Goal: Transaction & Acquisition: Obtain resource

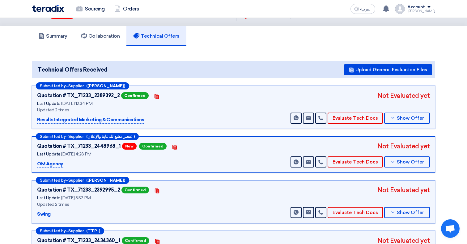
scroll to position [26, 0]
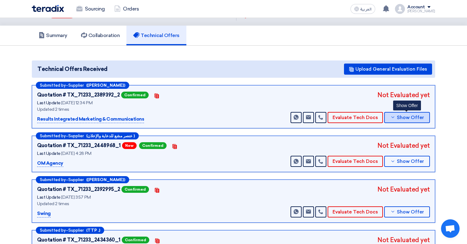
click at [394, 117] on icon at bounding box center [392, 117] width 5 height 5
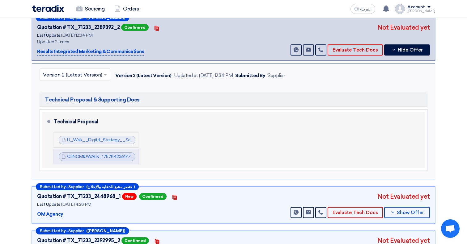
scroll to position [96, 0]
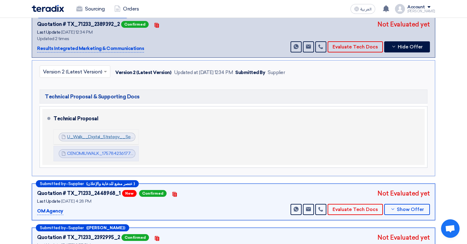
click at [113, 137] on link "U_Walk__Digital_Strategy__Sep_1757842313377.pdf" at bounding box center [120, 136] width 107 height 5
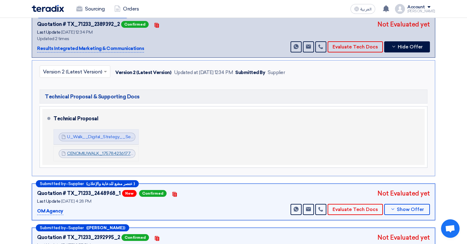
click at [106, 153] on link "CENOMIUWALK_1757842361776.pdf" at bounding box center [104, 153] width 74 height 5
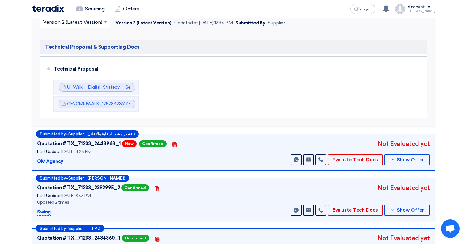
scroll to position [150, 0]
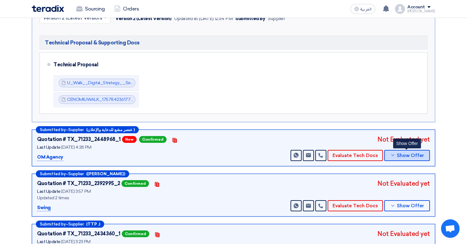
click at [406, 157] on span "Show Offer" at bounding box center [410, 155] width 27 height 5
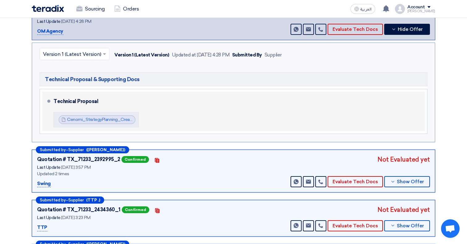
scroll to position [154, 0]
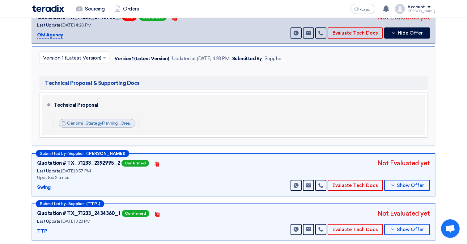
click at [107, 122] on link "Cenomi_StrategyPlanning_Creative_Directoncompressed_1759238737882.pdf" at bounding box center [145, 123] width 156 height 5
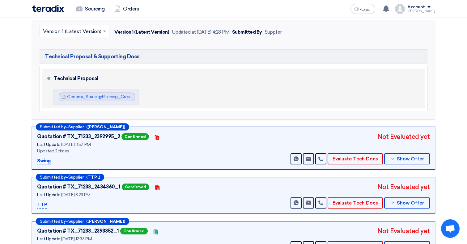
scroll to position [185, 0]
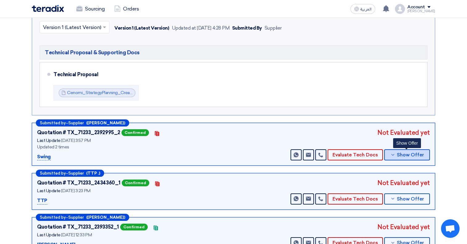
click at [394, 153] on icon at bounding box center [392, 155] width 5 height 5
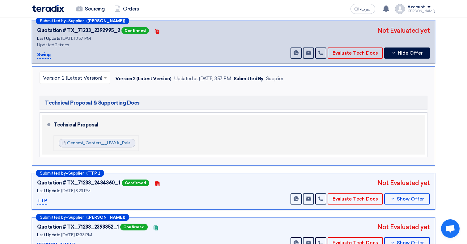
click at [104, 141] on link "Cenomi_Centers__UWalk_Relaunch_Campaign__Technical_Proposal___v_1758804998977.p…" at bounding box center [163, 143] width 193 height 5
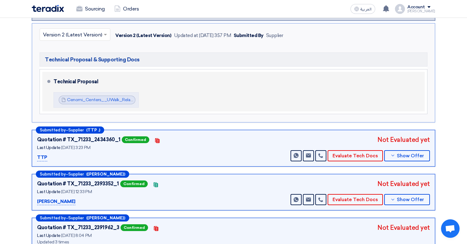
scroll to position [229, 0]
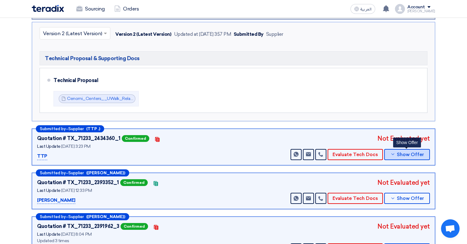
click at [412, 153] on span "Show Offer" at bounding box center [410, 155] width 27 height 5
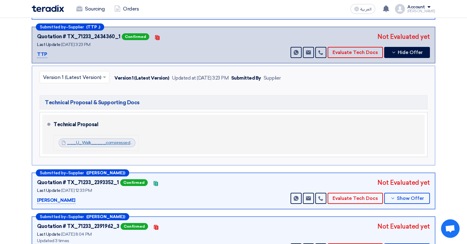
click at [108, 143] on link "___U_Walk_____compressed_1758802614880.pdf" at bounding box center [119, 142] width 105 height 5
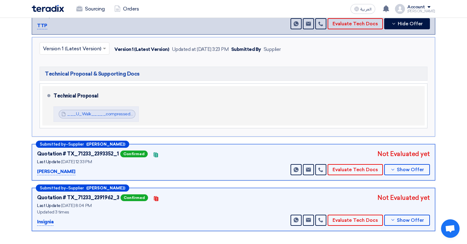
scroll to position [271, 0]
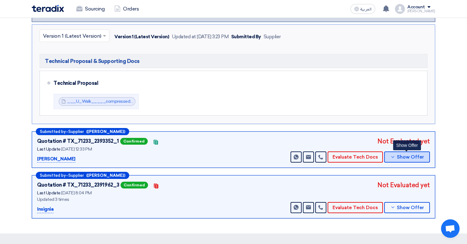
click at [396, 152] on button "Show Offer" at bounding box center [407, 157] width 46 height 11
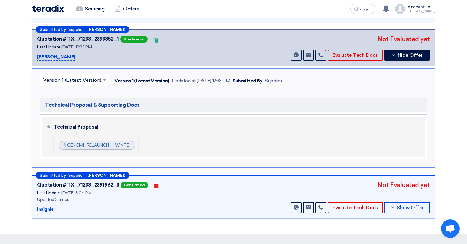
click at [117, 144] on link "CENOMI_RELAUNCH__WINTER_compressed_1757842235684.pdf" at bounding box center [134, 145] width 135 height 5
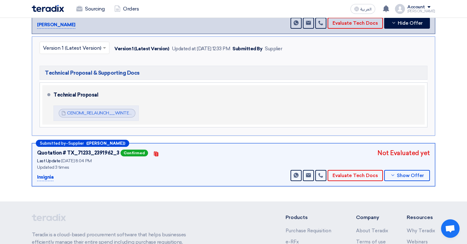
scroll to position [317, 0]
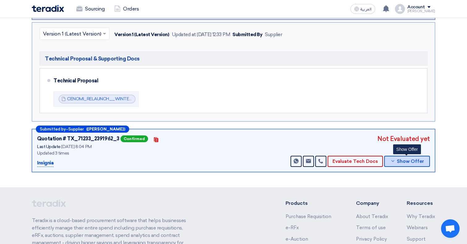
click at [418, 162] on span "Show Offer" at bounding box center [410, 161] width 27 height 5
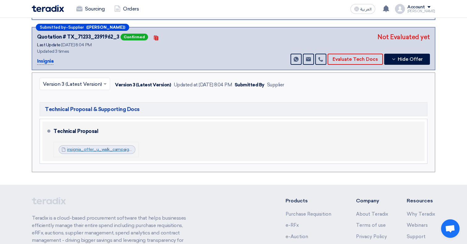
click at [111, 148] on link "insignia_offer_u_walk_campaign_1757821279745.docx" at bounding box center [121, 149] width 108 height 5
